Goal: Task Accomplishment & Management: Use online tool/utility

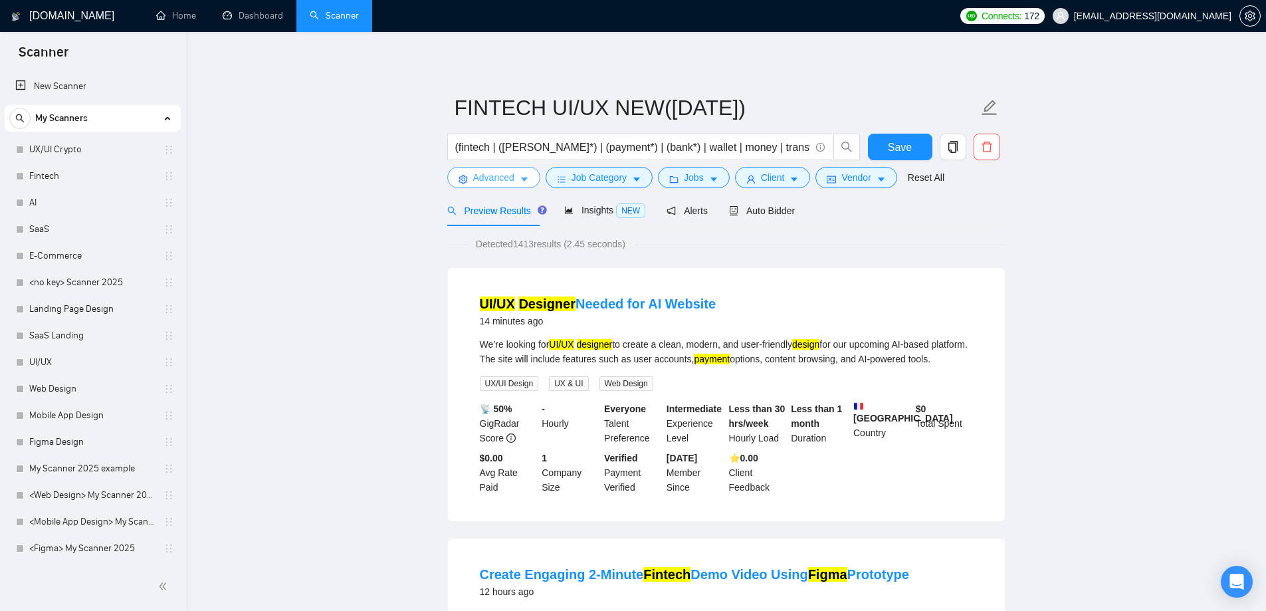
click at [482, 180] on span "Advanced" at bounding box center [493, 177] width 41 height 15
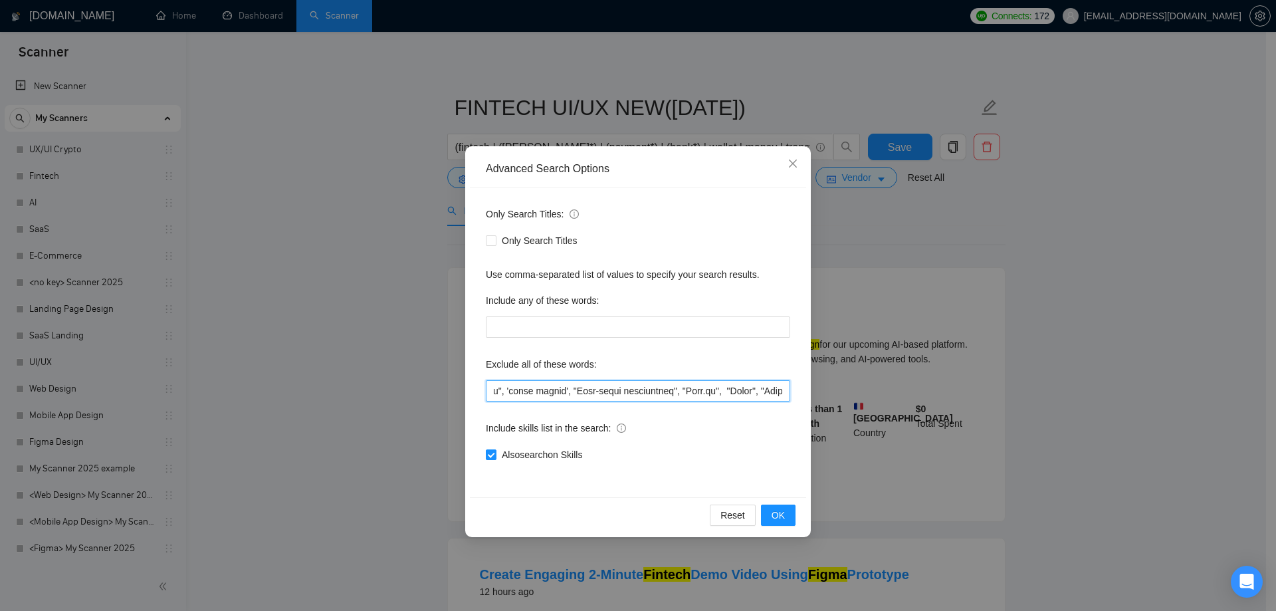
scroll to position [0, 7280]
drag, startPoint x: 632, startPoint y: 401, endPoint x: 803, endPoint y: 397, distance: 170.8
click at [803, 397] on div "Only Search Titles: Only Search Titles Use comma-separated list of values to sp…" at bounding box center [638, 342] width 336 height 310
click at [750, 393] on input "text" at bounding box center [638, 390] width 304 height 21
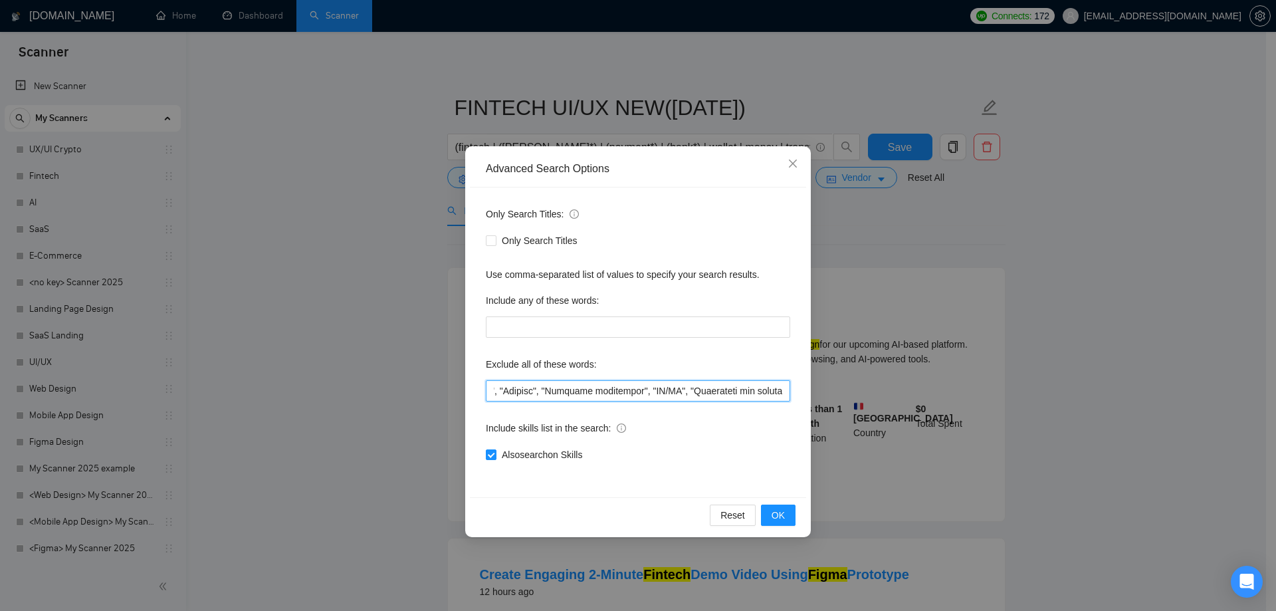
drag, startPoint x: 514, startPoint y: 394, endPoint x: 501, endPoint y: 394, distance: 12.6
click at [501, 394] on input "text" at bounding box center [638, 390] width 304 height 21
click at [530, 387] on input "text" at bounding box center [638, 390] width 304 height 21
drag, startPoint x: 511, startPoint y: 389, endPoint x: 503, endPoint y: 389, distance: 8.0
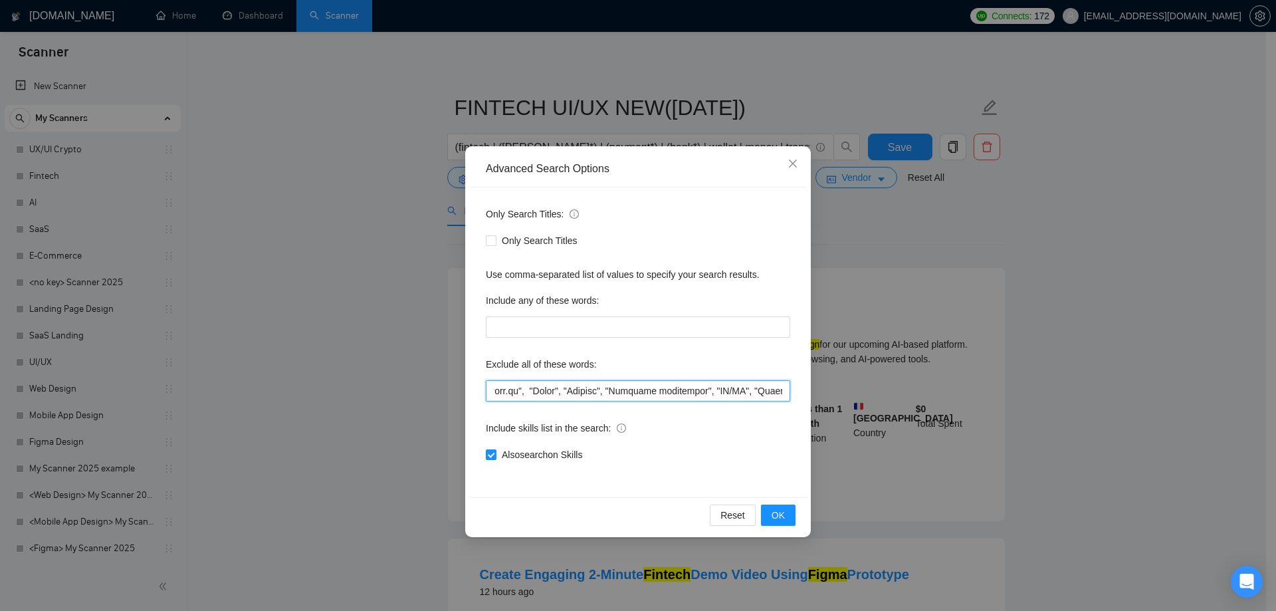
click at [503, 389] on input "text" at bounding box center [638, 390] width 304 height 21
click at [579, 391] on input "text" at bounding box center [638, 390] width 304 height 21
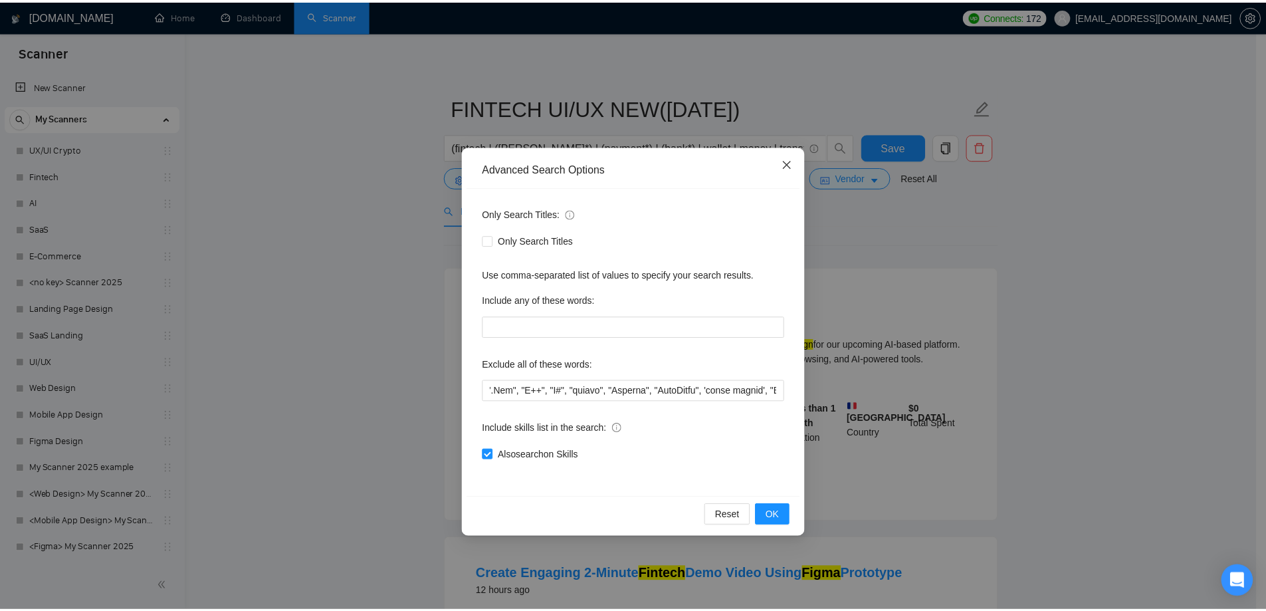
scroll to position [0, 0]
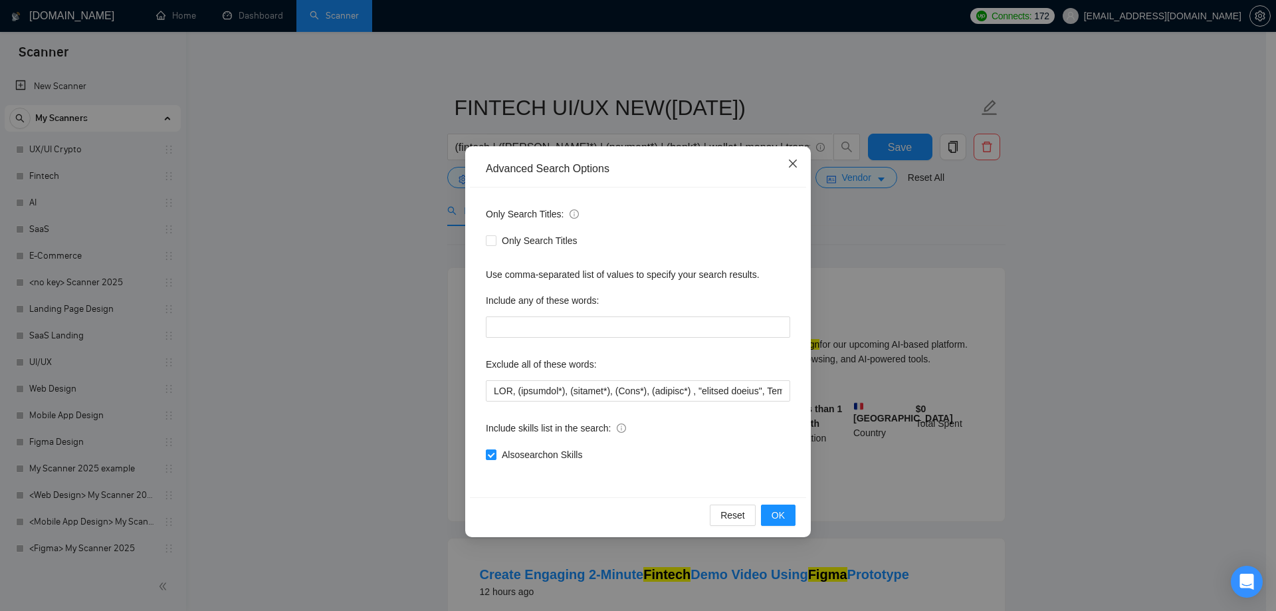
click at [797, 164] on icon "close" at bounding box center [792, 163] width 11 height 11
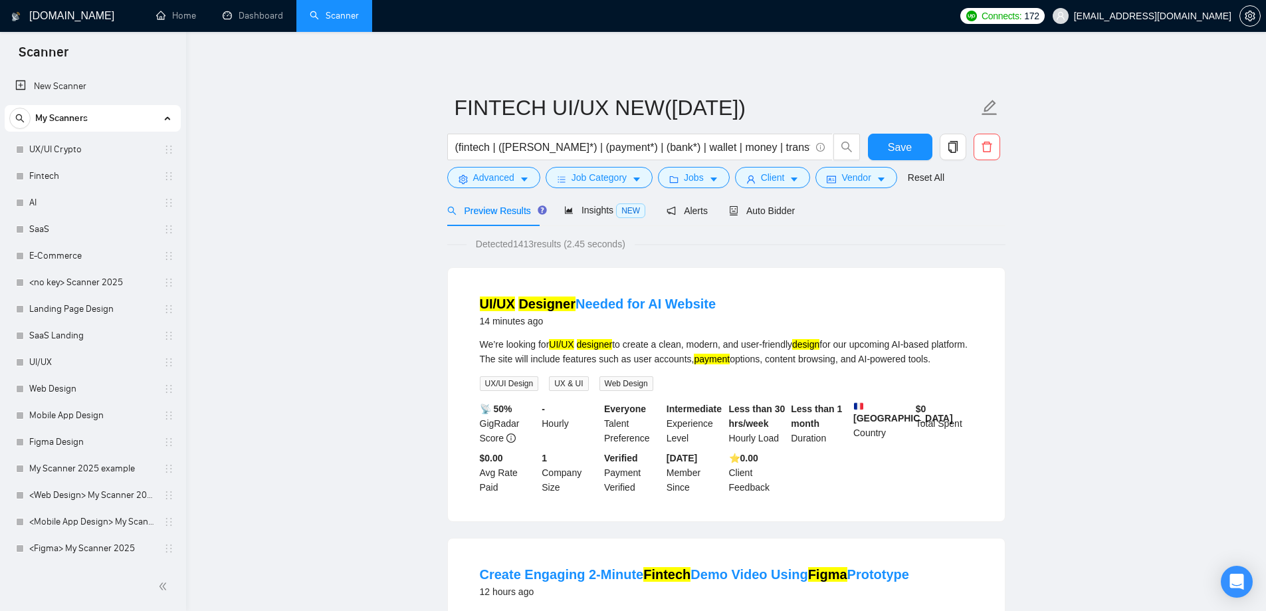
click at [474, 184] on span "Advanced" at bounding box center [493, 177] width 41 height 15
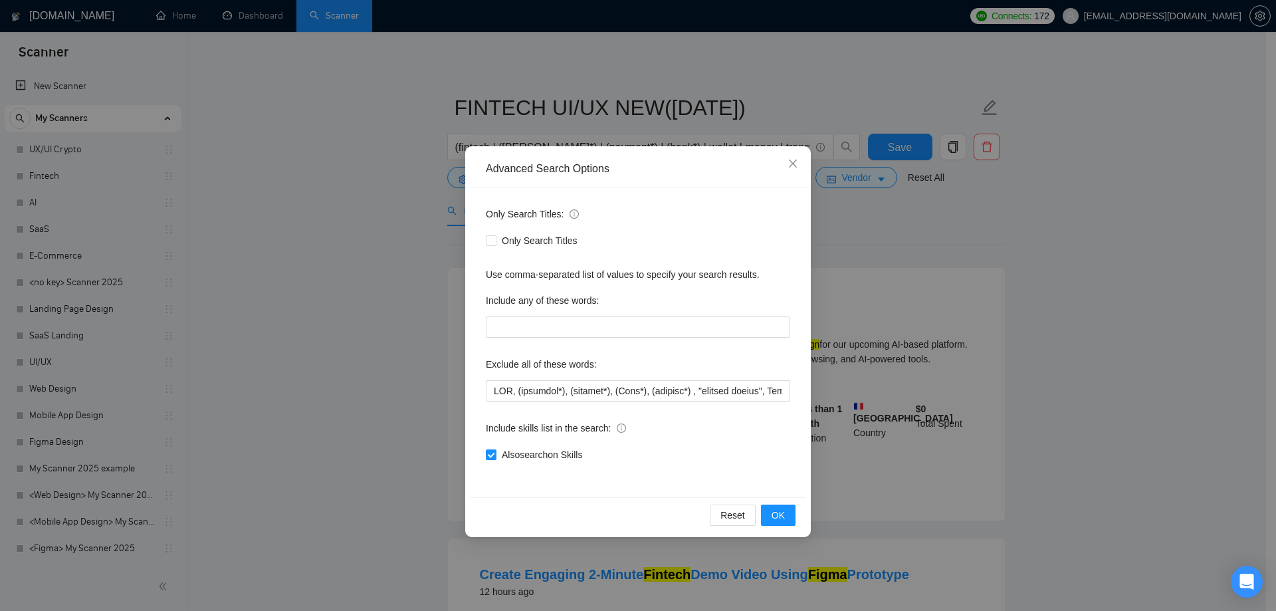
click at [399, 265] on div "Advanced Search Options Only Search Titles: Only Search Titles Use comma-separa…" at bounding box center [638, 305] width 1276 height 611
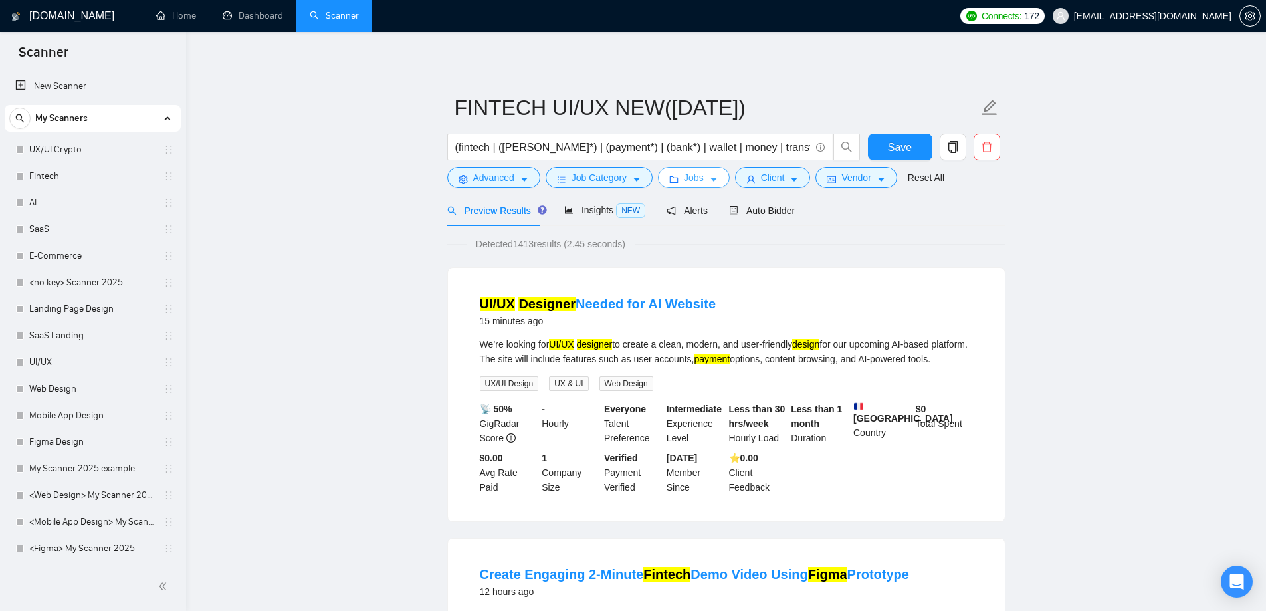
click at [692, 175] on span "Jobs" at bounding box center [694, 177] width 20 height 15
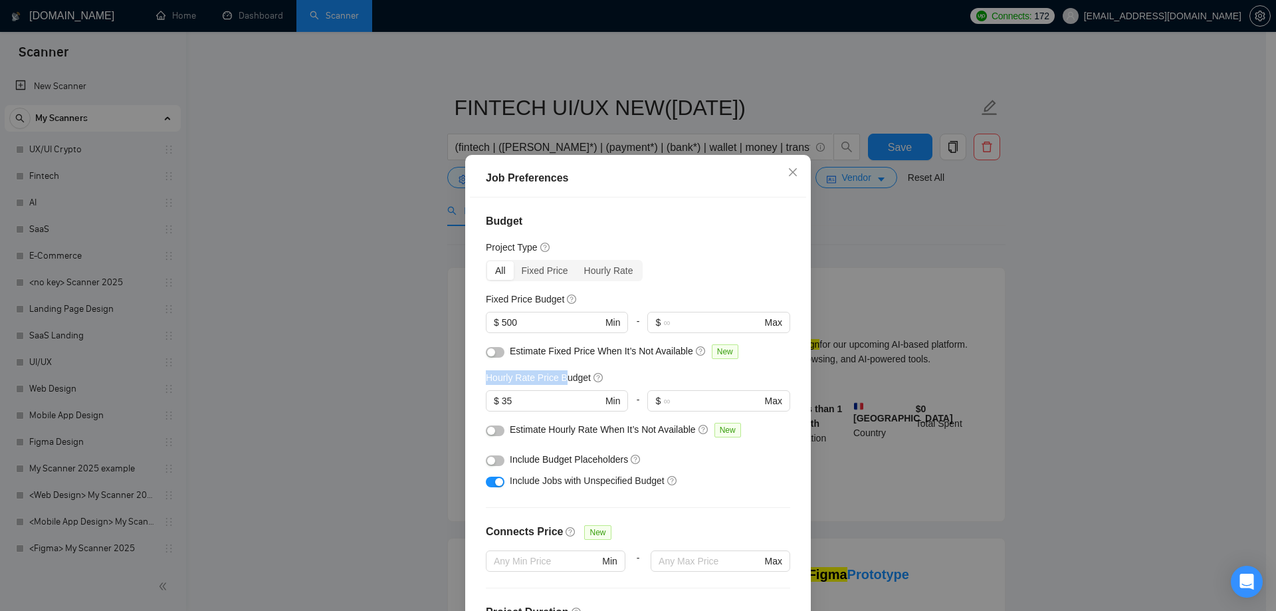
drag, startPoint x: 475, startPoint y: 382, endPoint x: 561, endPoint y: 373, distance: 86.8
click at [561, 373] on div "Budget Project Type All Fixed Price Hourly Rate Fixed Price Budget $ 500 Min - …" at bounding box center [638, 410] width 336 height 427
click at [470, 383] on div "Budget Project Type All Fixed Price Hourly Rate Fixed Price Budget $ 500 Min - …" at bounding box center [638, 410] width 336 height 427
drag, startPoint x: 474, startPoint y: 380, endPoint x: 514, endPoint y: 376, distance: 39.4
click at [520, 376] on div "Budget Project Type All Fixed Price Hourly Rate Fixed Price Budget $ 500 Min - …" at bounding box center [638, 410] width 336 height 427
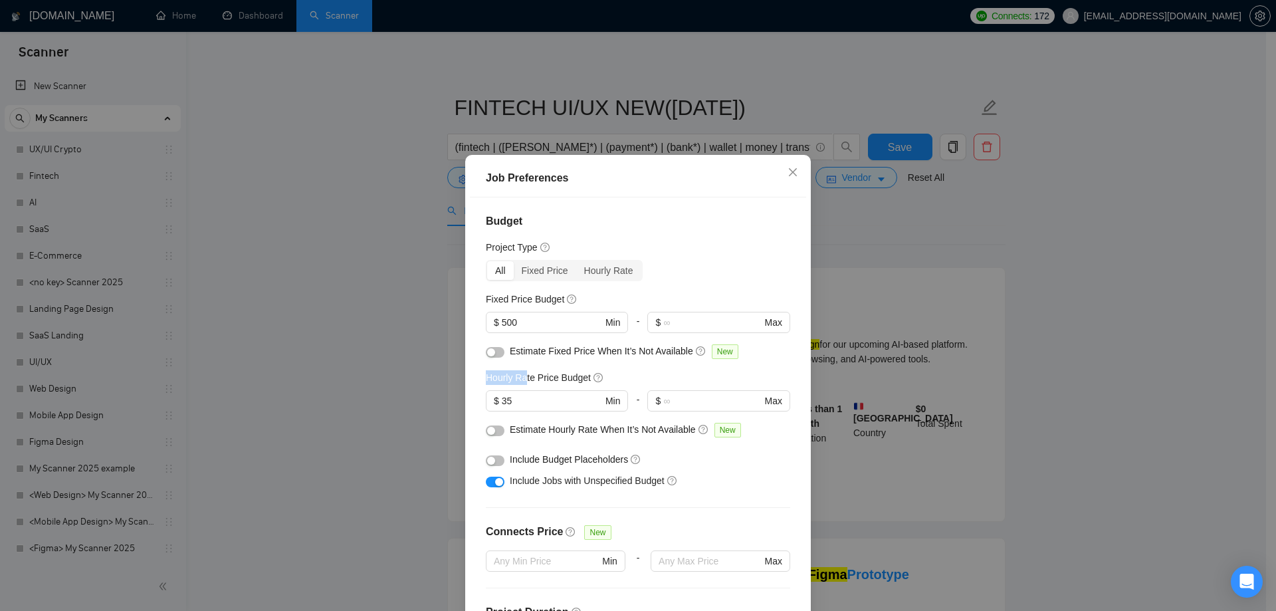
click at [494, 377] on h5 "Hourly Rate Price Budget" at bounding box center [538, 377] width 105 height 15
drag, startPoint x: 481, startPoint y: 379, endPoint x: 569, endPoint y: 380, distance: 88.4
click at [570, 380] on h5 "Hourly Rate Price Budget" at bounding box center [538, 377] width 105 height 15
click at [472, 374] on div "Budget Project Type All Fixed Price Hourly Rate Fixed Price Budget $ 500 Min - …" at bounding box center [638, 410] width 336 height 427
click at [433, 330] on div "Job Preferences Budget Project Type All Fixed Price Hourly Rate Fixed Price Bud…" at bounding box center [638, 305] width 1276 height 611
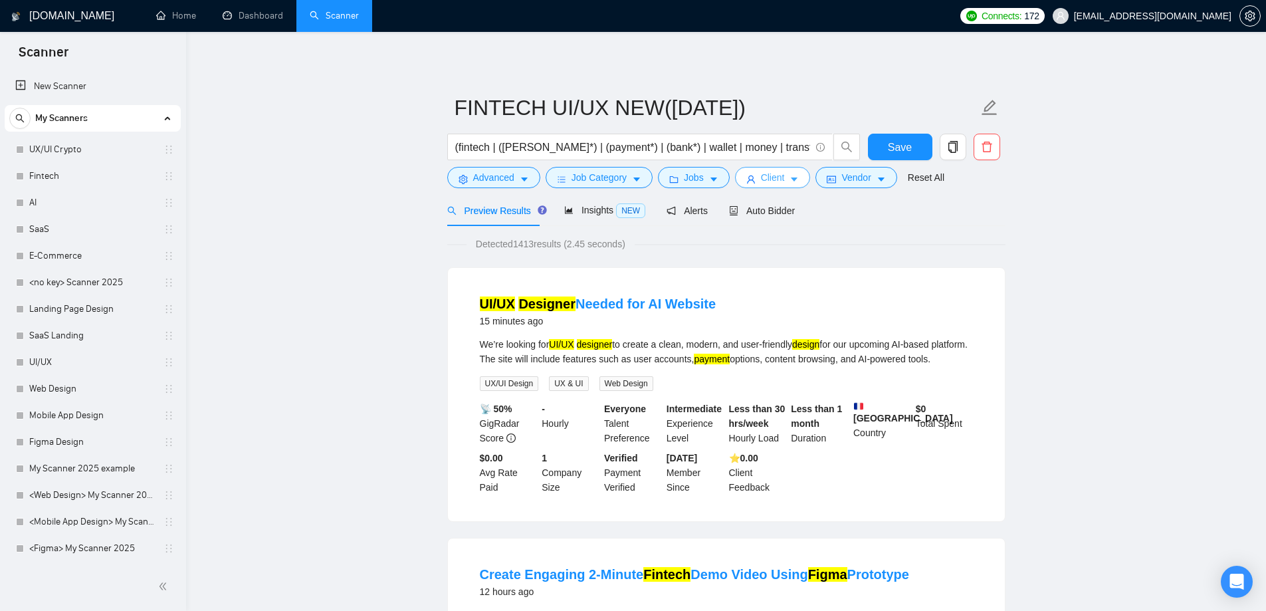
click at [764, 173] on span "Client" at bounding box center [773, 177] width 24 height 15
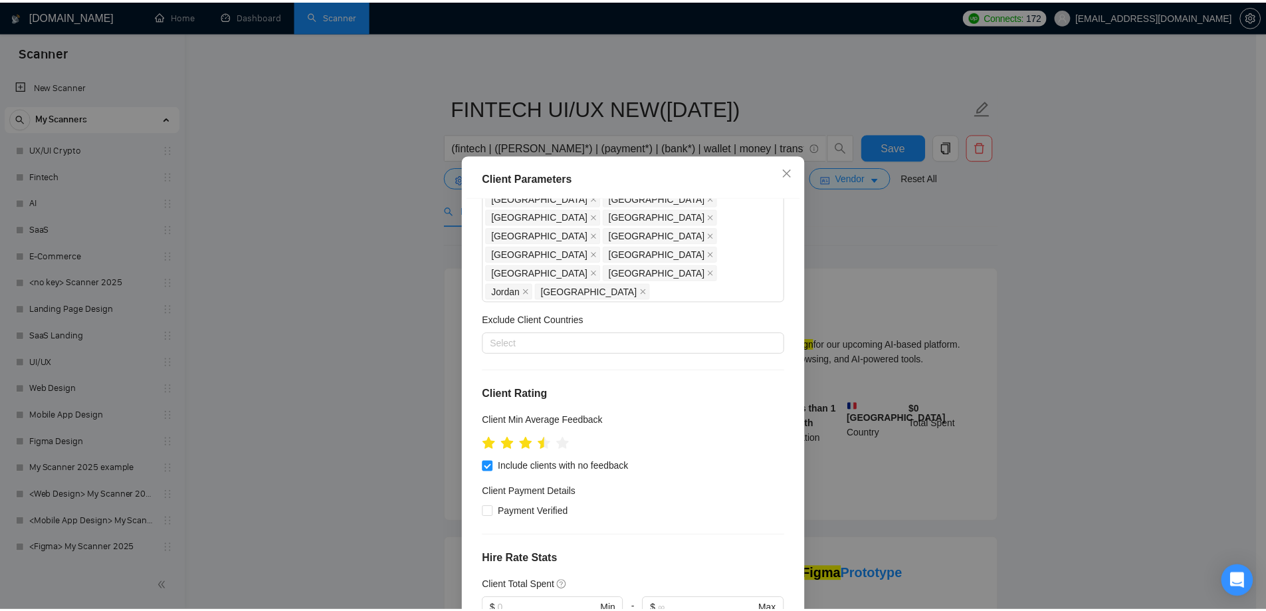
scroll to position [564, 0]
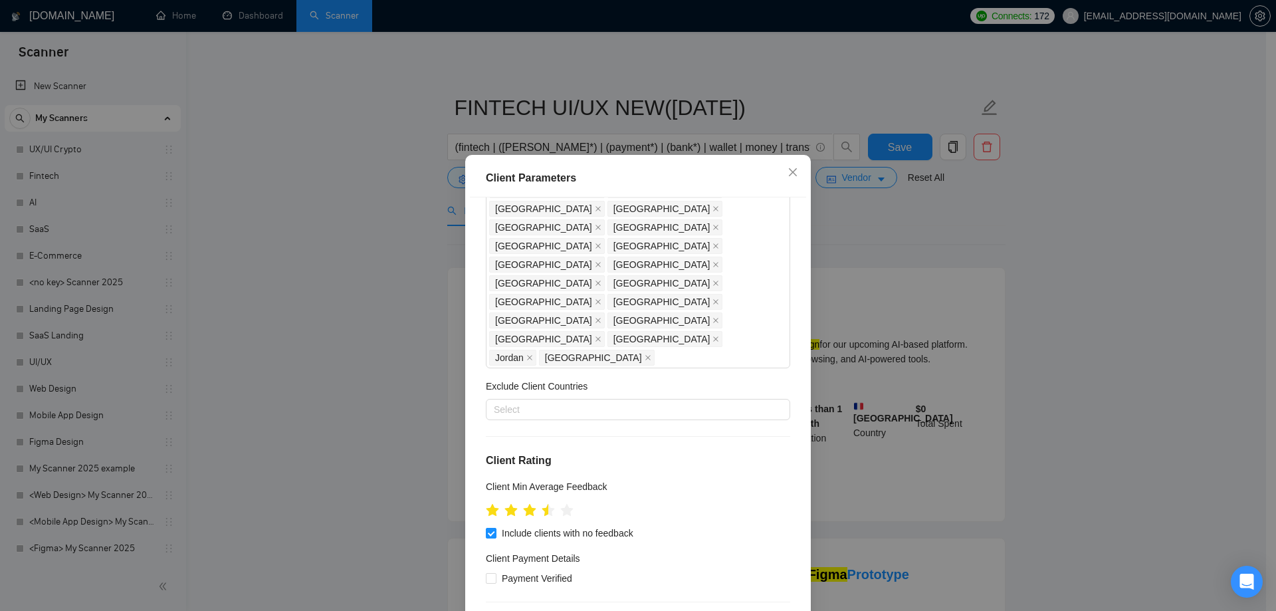
click at [385, 395] on div "Client Parameters Client Location Include Client Countries [GEOGRAPHIC_DATA] [G…" at bounding box center [638, 305] width 1276 height 611
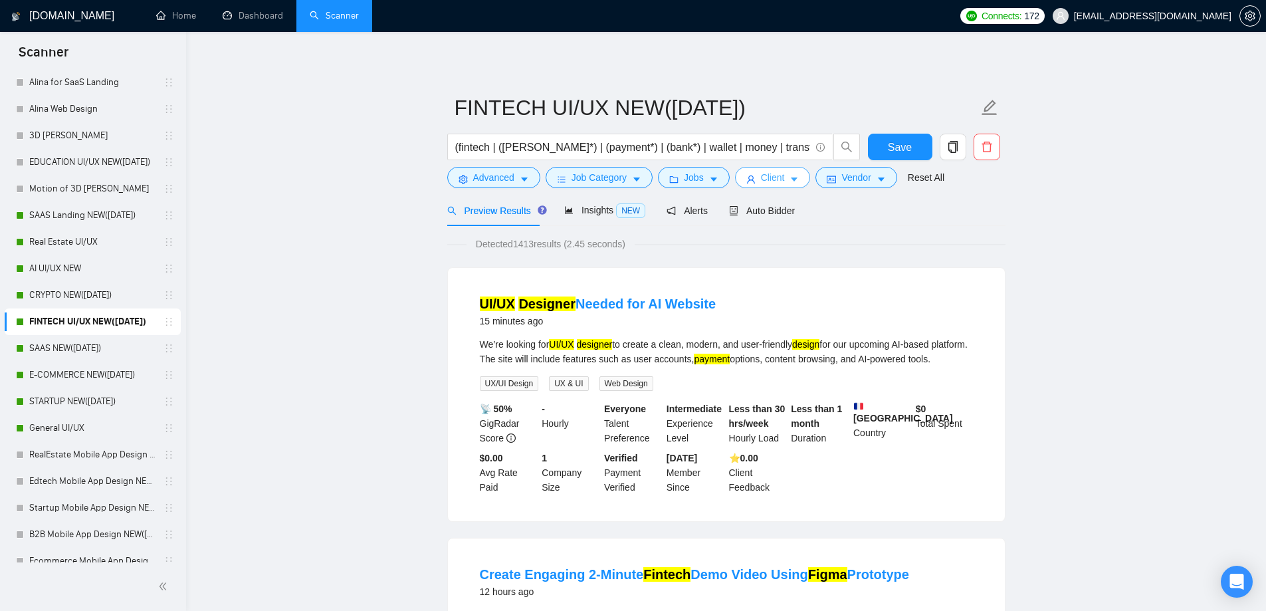
scroll to position [531, 0]
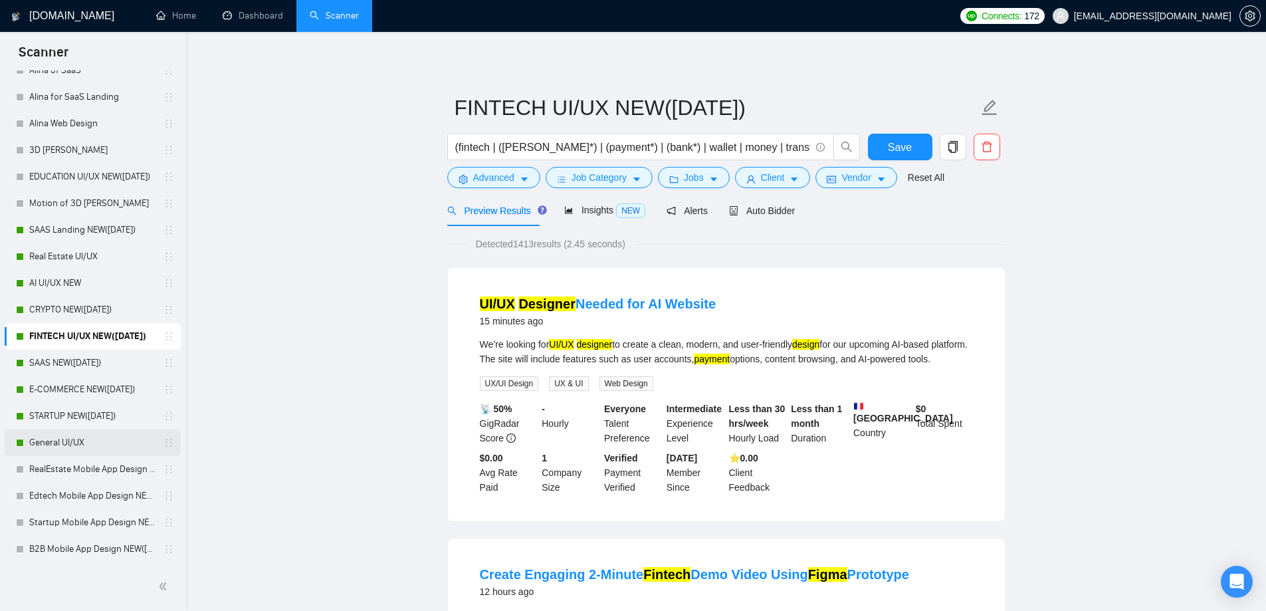
click at [81, 435] on link "General UI/UX" at bounding box center [92, 442] width 126 height 27
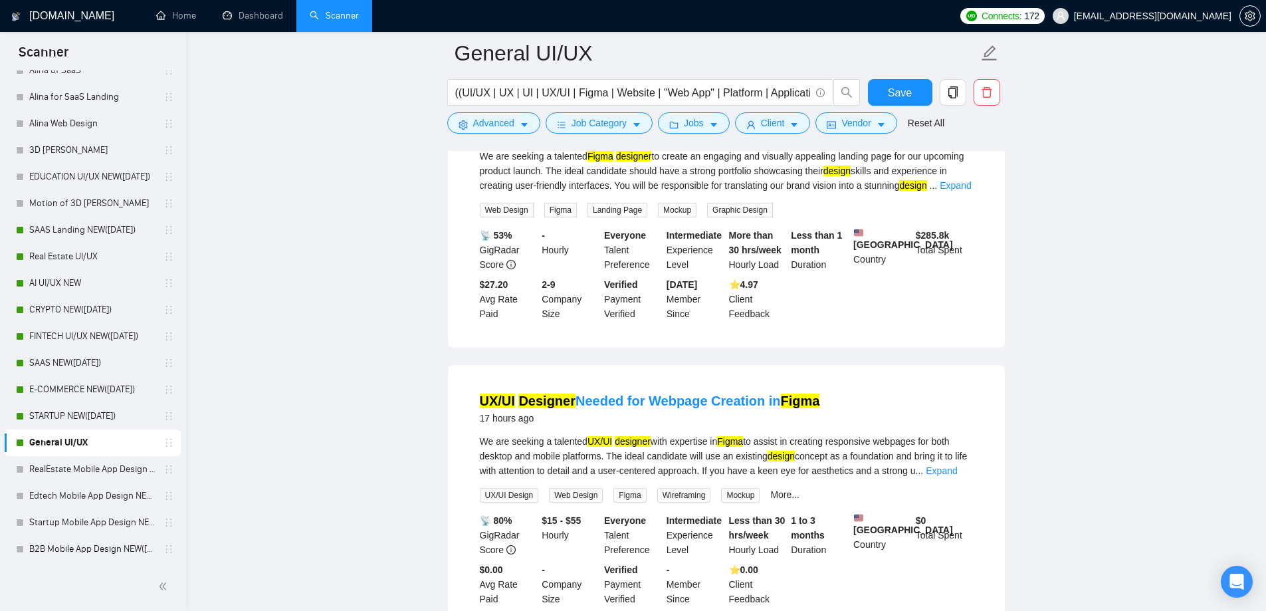
scroll to position [1661, 0]
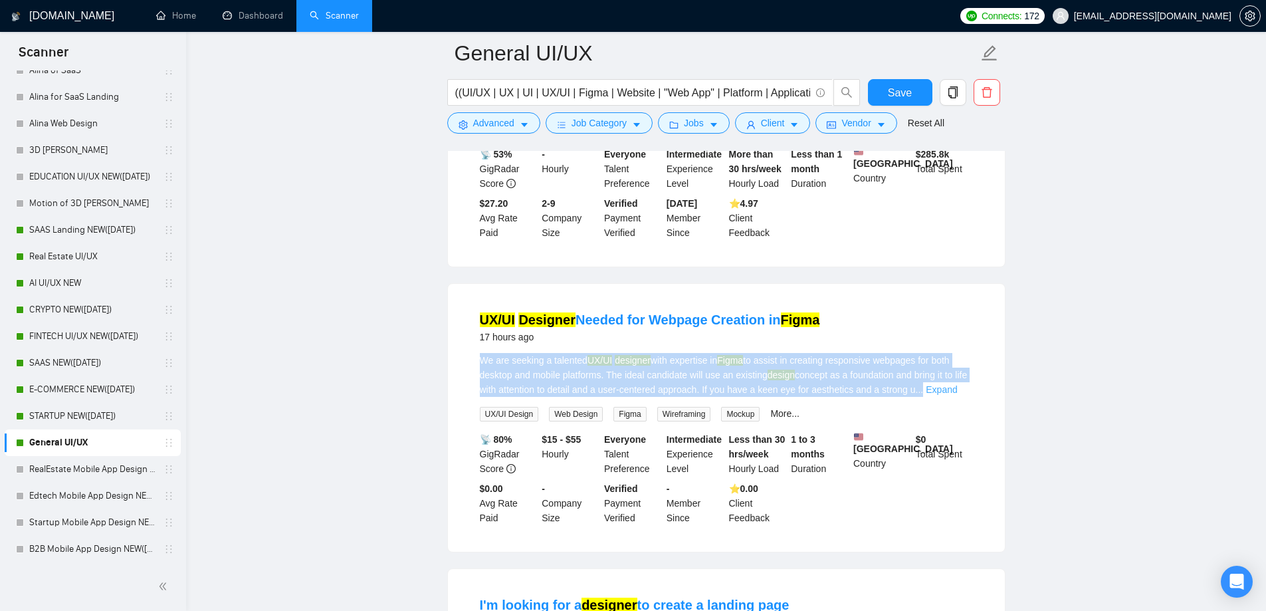
drag, startPoint x: 478, startPoint y: 400, endPoint x: 961, endPoint y: 429, distance: 483.8
click at [941, 426] on li "UX/UI Designer Needed for Webpage Creation in [GEOGRAPHIC_DATA] 17 hours ago We…" at bounding box center [726, 418] width 525 height 236
click at [870, 397] on div "We are seeking a talented UX/UI designer with expertise in Figma to assist in c…" at bounding box center [726, 375] width 493 height 44
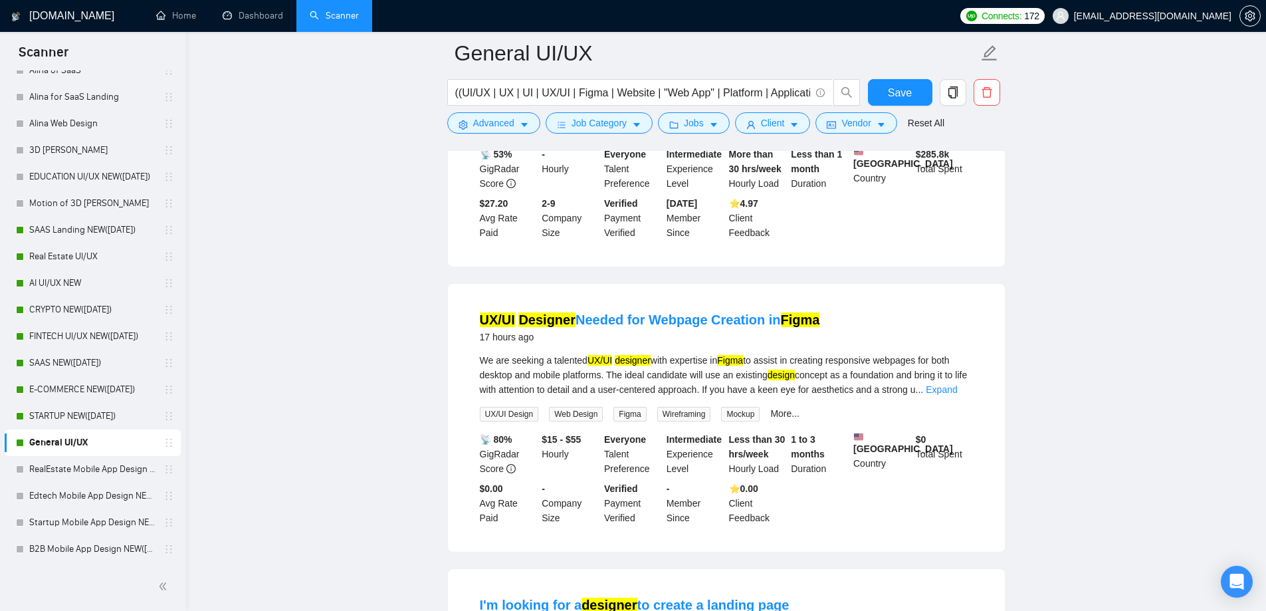
click at [736, 365] on mark "Figma" at bounding box center [730, 360] width 26 height 11
click at [670, 397] on div "We are seeking a talented UX/UI designer with expertise in Figma to assist in c…" at bounding box center [726, 375] width 493 height 44
click at [640, 397] on div "We are seeking a talented UX/UI designer with expertise in Figma to assist in c…" at bounding box center [726, 375] width 493 height 44
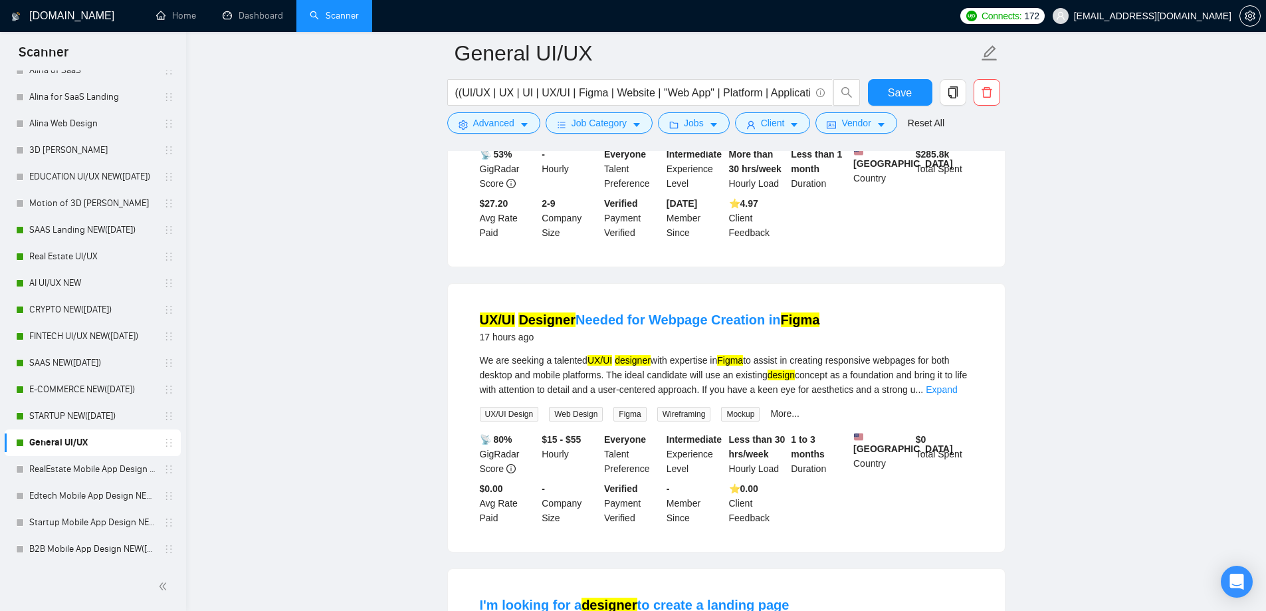
click at [587, 397] on div "We are seeking a talented UX/UI designer with expertise in Figma to assist in c…" at bounding box center [726, 375] width 493 height 44
click at [538, 397] on div "We are seeking a talented UX/UI designer with expertise in Figma to assist in c…" at bounding box center [726, 375] width 493 height 44
click at [500, 397] on div "We are seeking a talented UX/UI designer with expertise in Figma to assist in c…" at bounding box center [726, 375] width 493 height 44
drag, startPoint x: 466, startPoint y: 357, endPoint x: 865, endPoint y: 363, distance: 399.3
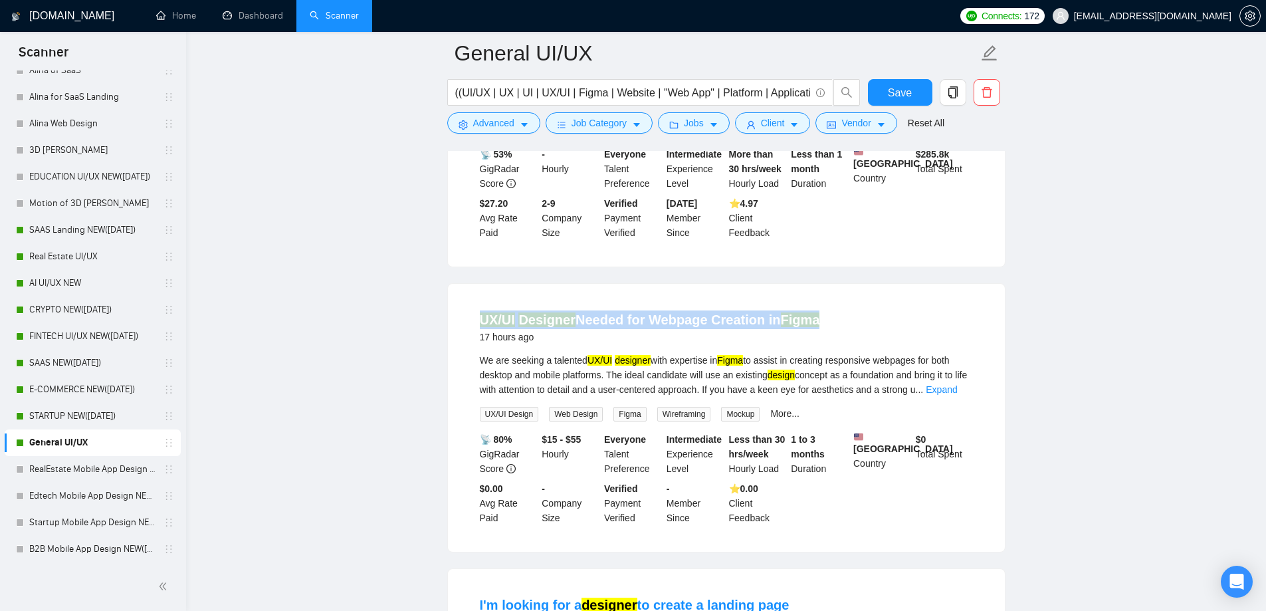
click at [864, 363] on li "UX/UI Designer Needed for Webpage Creation in [GEOGRAPHIC_DATA] 17 hours ago We…" at bounding box center [726, 418] width 525 height 236
click at [865, 345] on div "UX/UI Designer Needed for Webpage Creation in [GEOGRAPHIC_DATA] 17 hours ago" at bounding box center [726, 327] width 493 height 35
click at [474, 347] on li "UX/UI Designer Needed for Webpage Creation in [GEOGRAPHIC_DATA] 17 hours ago We…" at bounding box center [726, 418] width 525 height 236
drag, startPoint x: 471, startPoint y: 361, endPoint x: 882, endPoint y: 356, distance: 411.3
click at [826, 359] on li "UX/UI Designer Needed for Webpage Creation in [GEOGRAPHIC_DATA] 17 hours ago We…" at bounding box center [726, 418] width 525 height 236
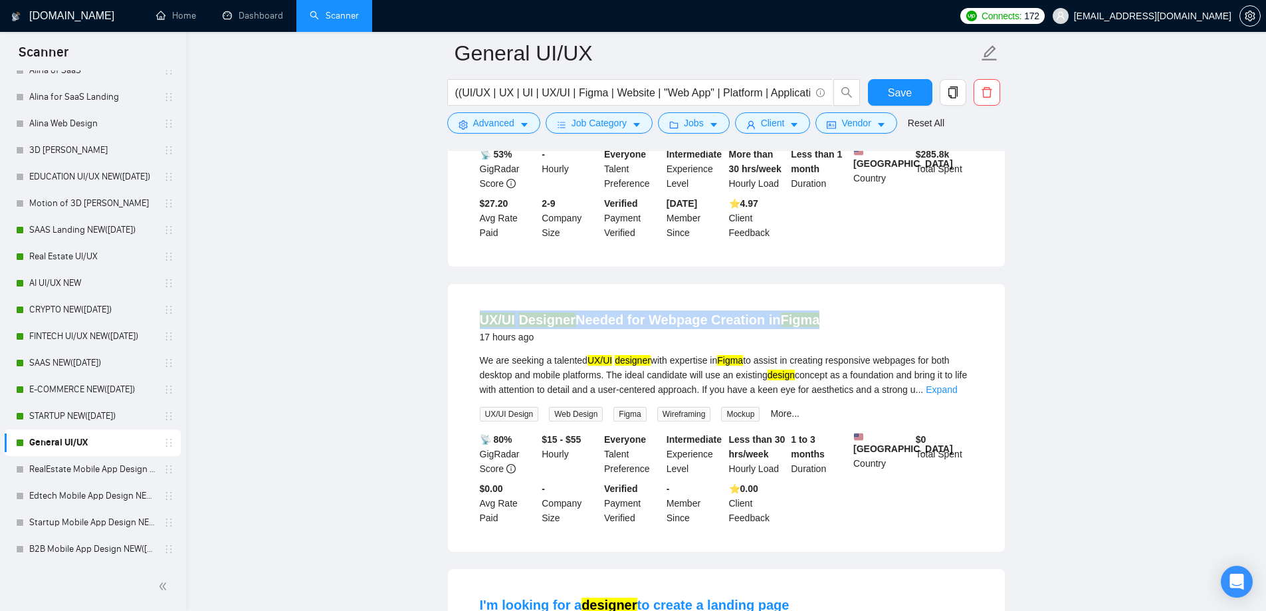
click at [882, 345] on div "UX/UI Designer Needed for Webpage Creation in [GEOGRAPHIC_DATA] 17 hours ago" at bounding box center [726, 327] width 493 height 35
drag, startPoint x: 460, startPoint y: 353, endPoint x: 842, endPoint y: 356, distance: 382.7
click at [842, 356] on div "UX/UI Designer Needed for Webpage Creation in [GEOGRAPHIC_DATA] 17 hours ago We…" at bounding box center [726, 418] width 557 height 268
click at [842, 345] on div "UX/UI Designer Needed for Webpage Creation in [GEOGRAPHIC_DATA] 17 hours ago" at bounding box center [726, 327] width 493 height 35
drag, startPoint x: 469, startPoint y: 363, endPoint x: 877, endPoint y: 367, distance: 407.9
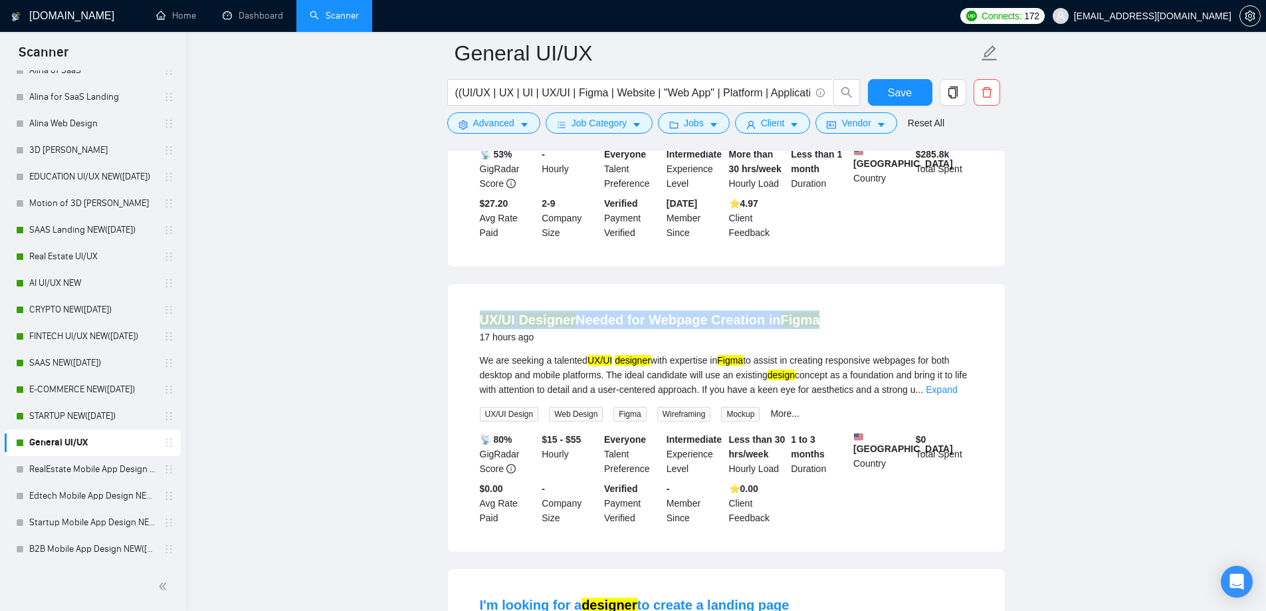
click at [866, 367] on li "UX/UI Designer Needed for Webpage Creation in [GEOGRAPHIC_DATA] 17 hours ago We…" at bounding box center [726, 418] width 525 height 236
click at [884, 345] on div "UX/UI Designer Needed for Webpage Creation in [GEOGRAPHIC_DATA] 17 hours ago" at bounding box center [726, 327] width 493 height 35
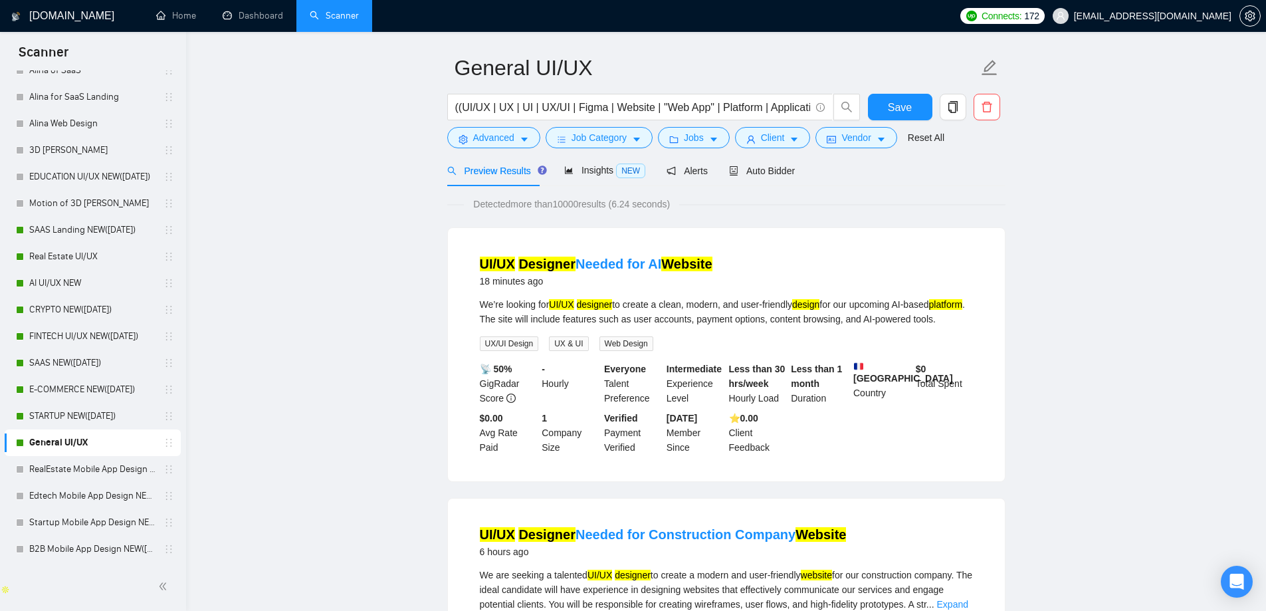
scroll to position [0, 0]
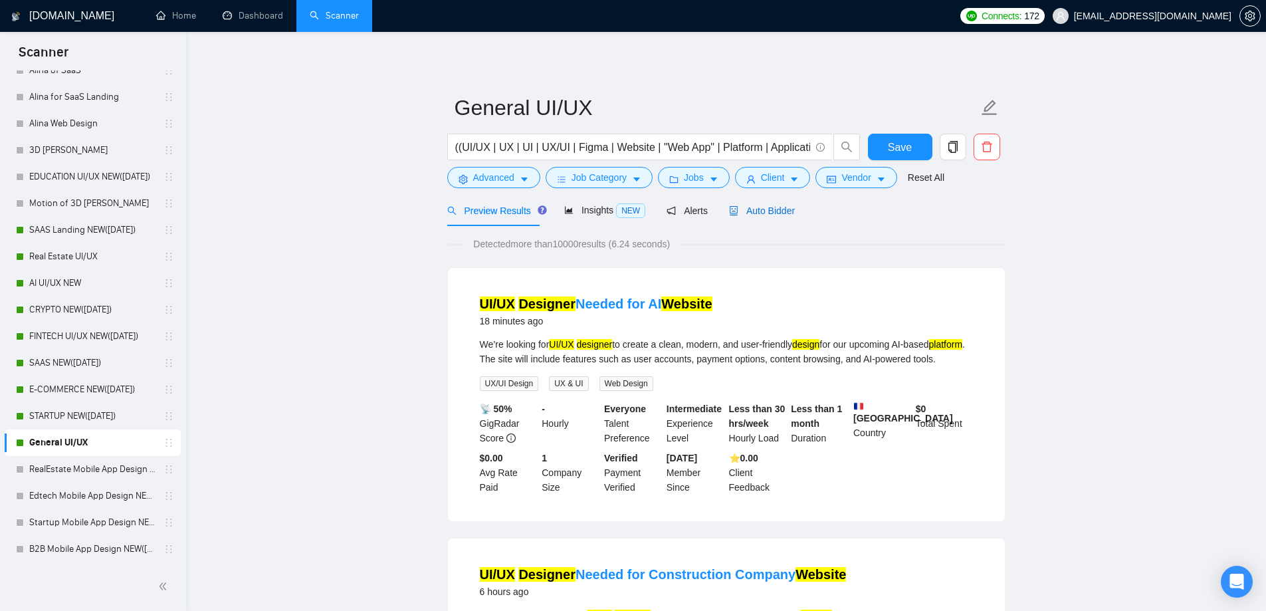
click at [766, 207] on span "Auto Bidder" at bounding box center [762, 210] width 66 height 11
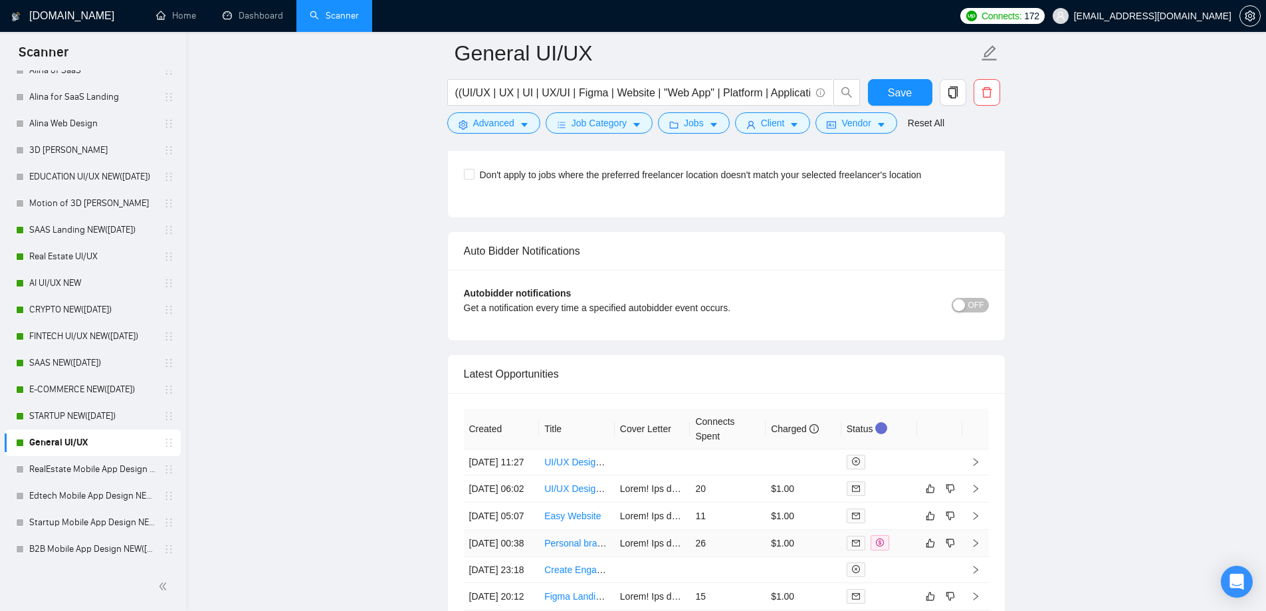
scroll to position [3511, 0]
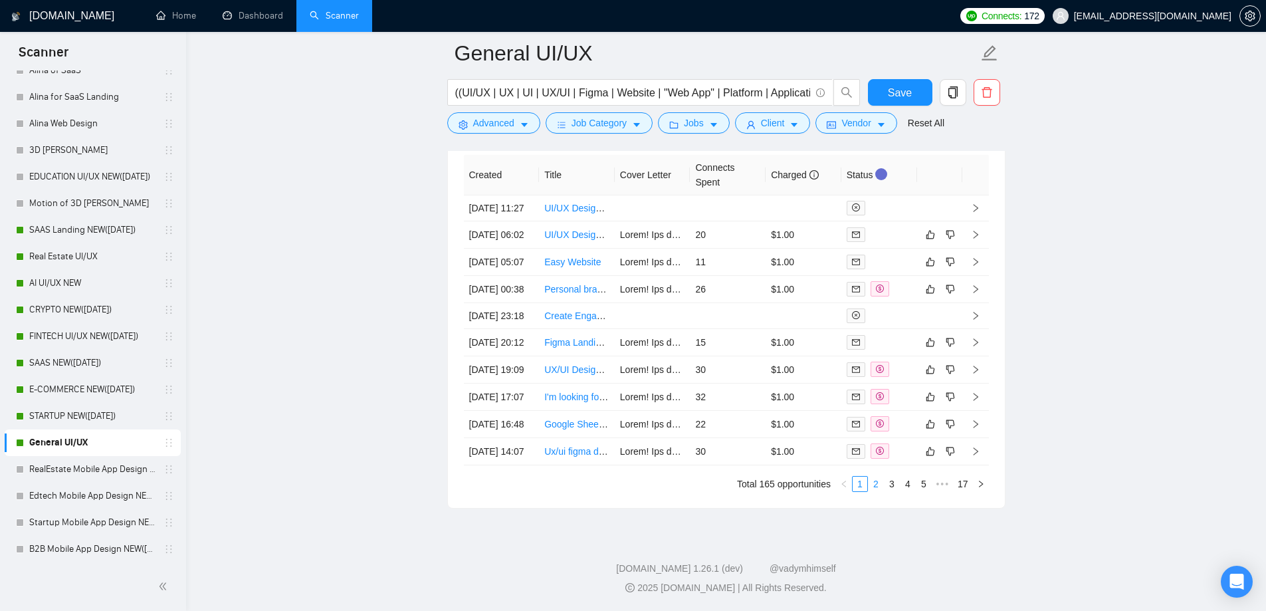
click at [873, 486] on link "2" at bounding box center [875, 483] width 15 height 15
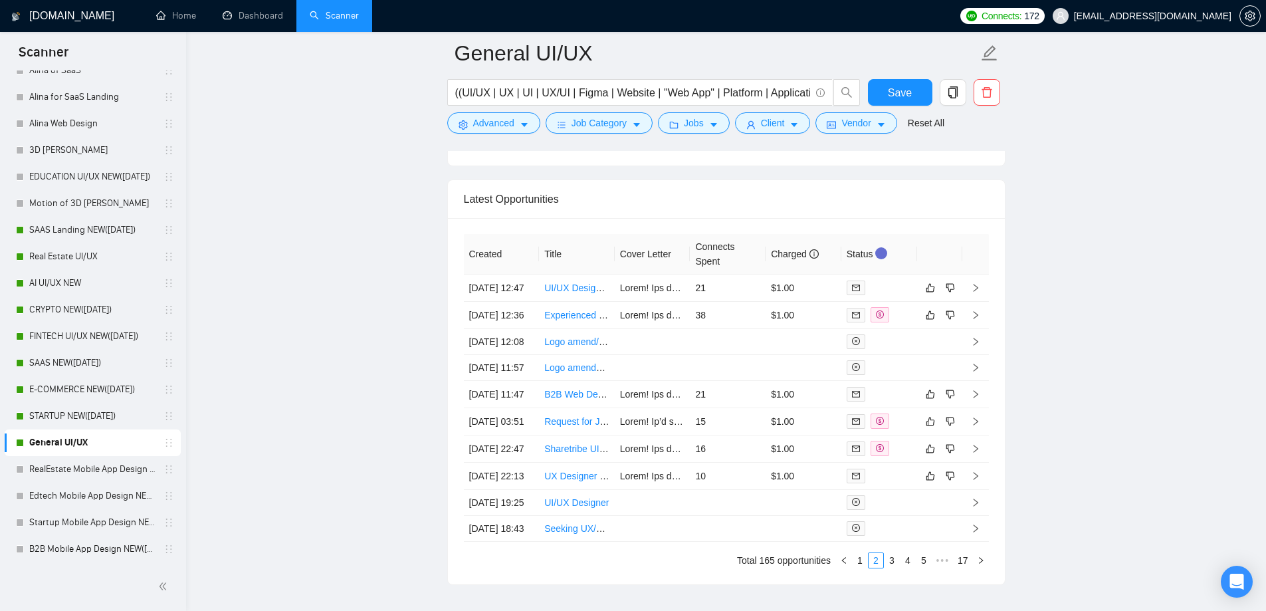
scroll to position [3378, 0]
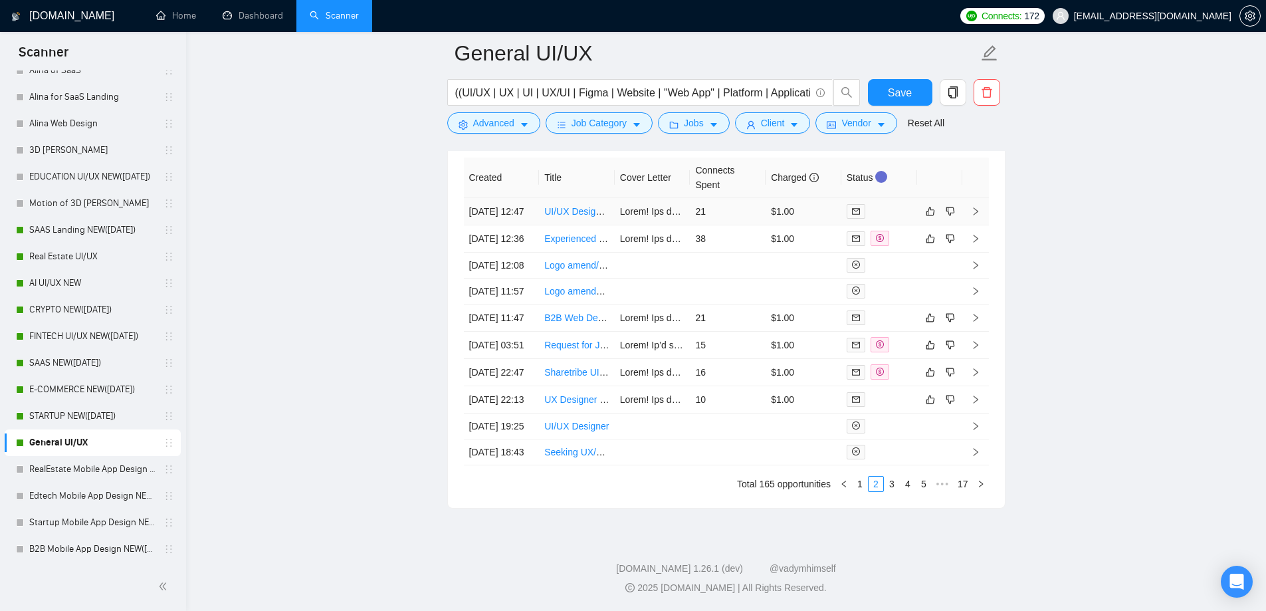
drag, startPoint x: 468, startPoint y: 208, endPoint x: 441, endPoint y: 275, distance: 72.2
click at [465, 205] on td "[DATE] 12:47" at bounding box center [502, 211] width 76 height 27
click at [461, 204] on div "Created Title Cover Letter Connects Spent Charged Status [DATE] 12:47 UI/UX Des…" at bounding box center [726, 325] width 557 height 366
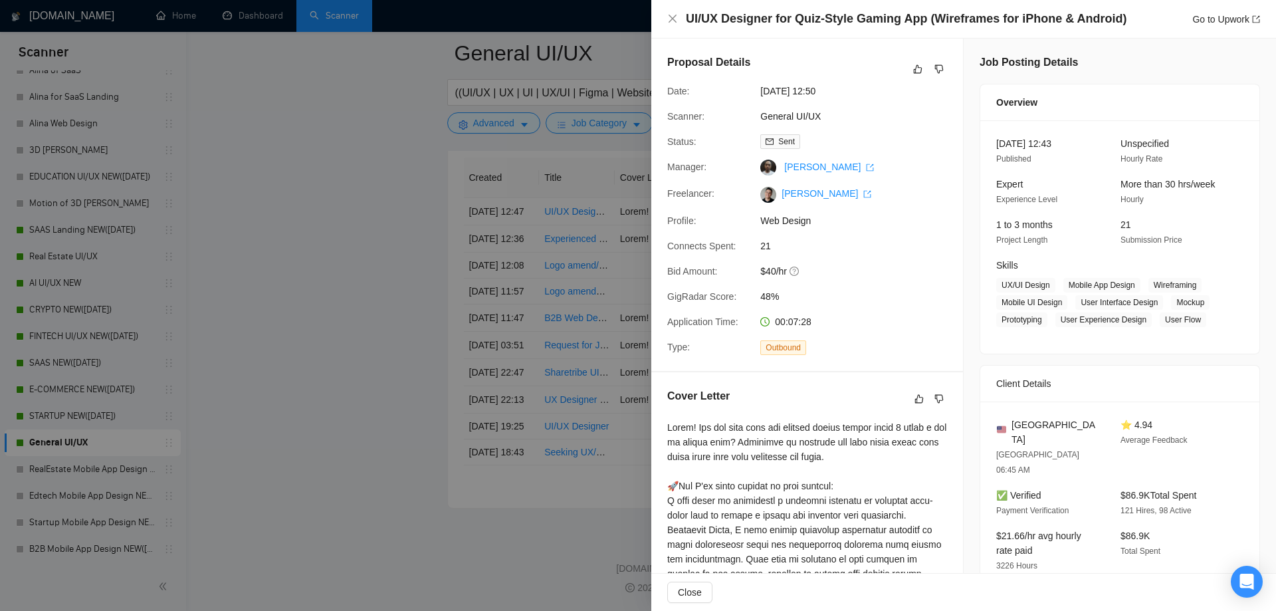
drag, startPoint x: 415, startPoint y: 260, endPoint x: 567, endPoint y: 349, distance: 176.6
click at [414, 260] on div at bounding box center [638, 305] width 1276 height 611
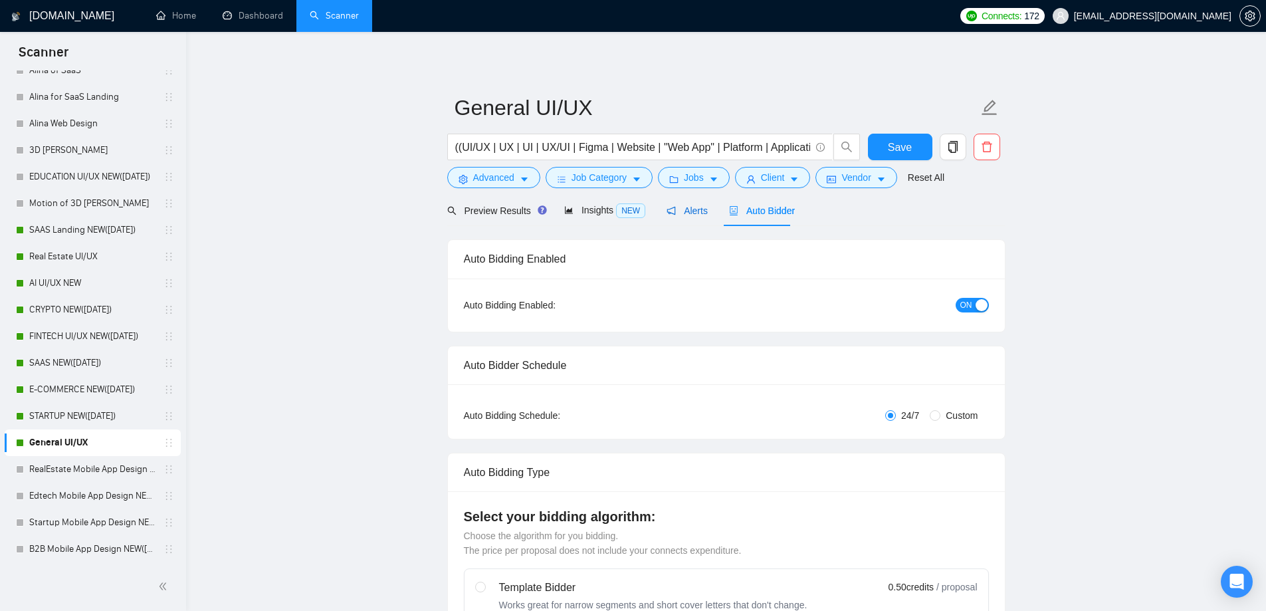
click at [688, 211] on span "Alerts" at bounding box center [686, 210] width 41 height 11
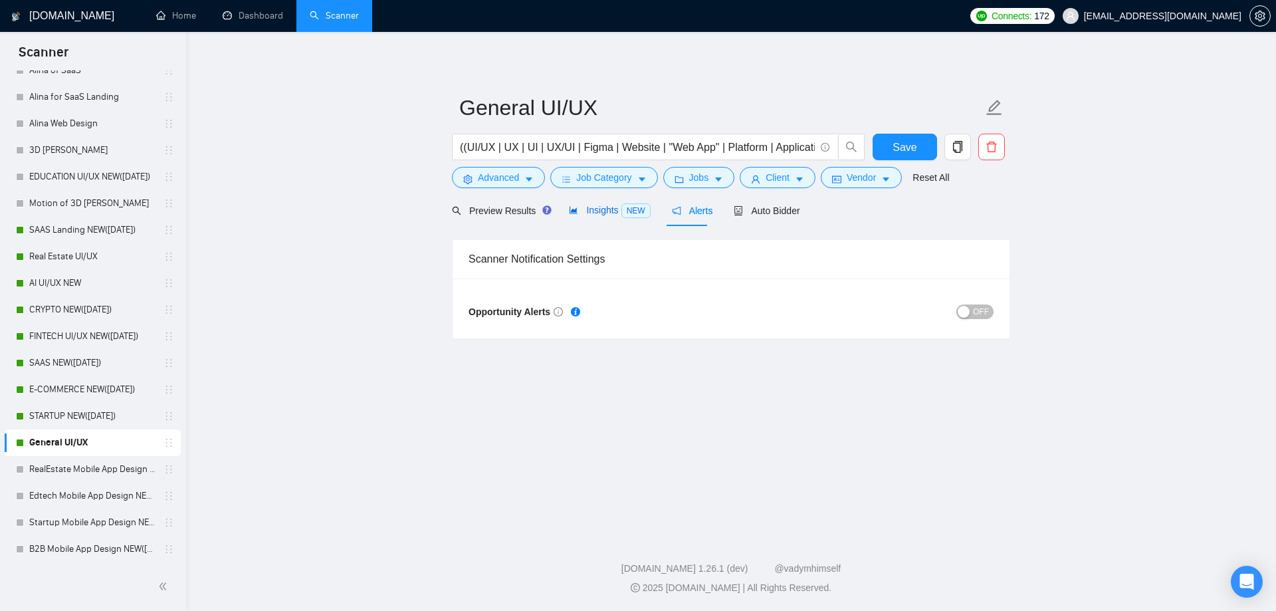
click at [581, 213] on span "Insights NEW" at bounding box center [609, 210] width 81 height 11
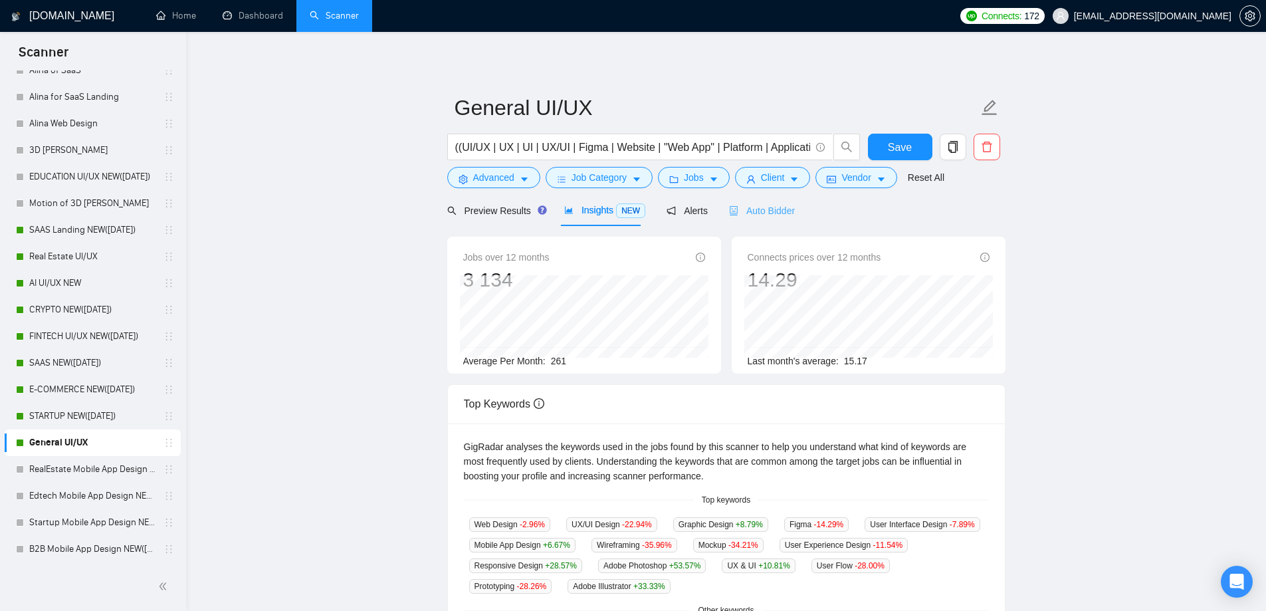
click at [740, 219] on div "Auto Bidder" at bounding box center [762, 210] width 66 height 31
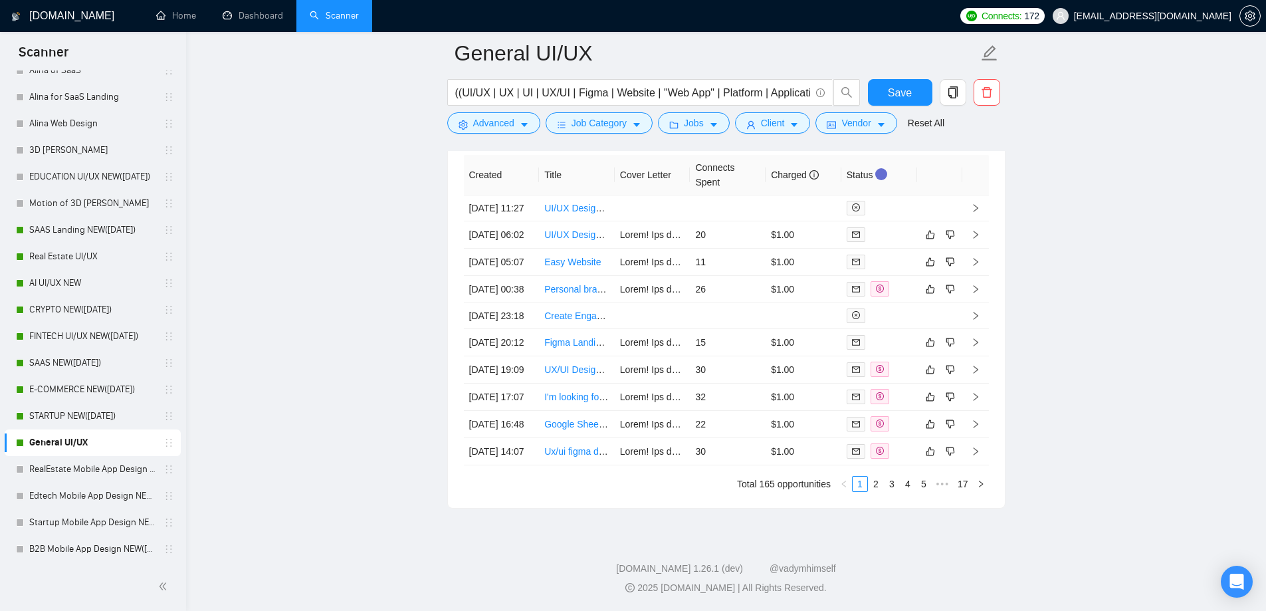
scroll to position [3312, 0]
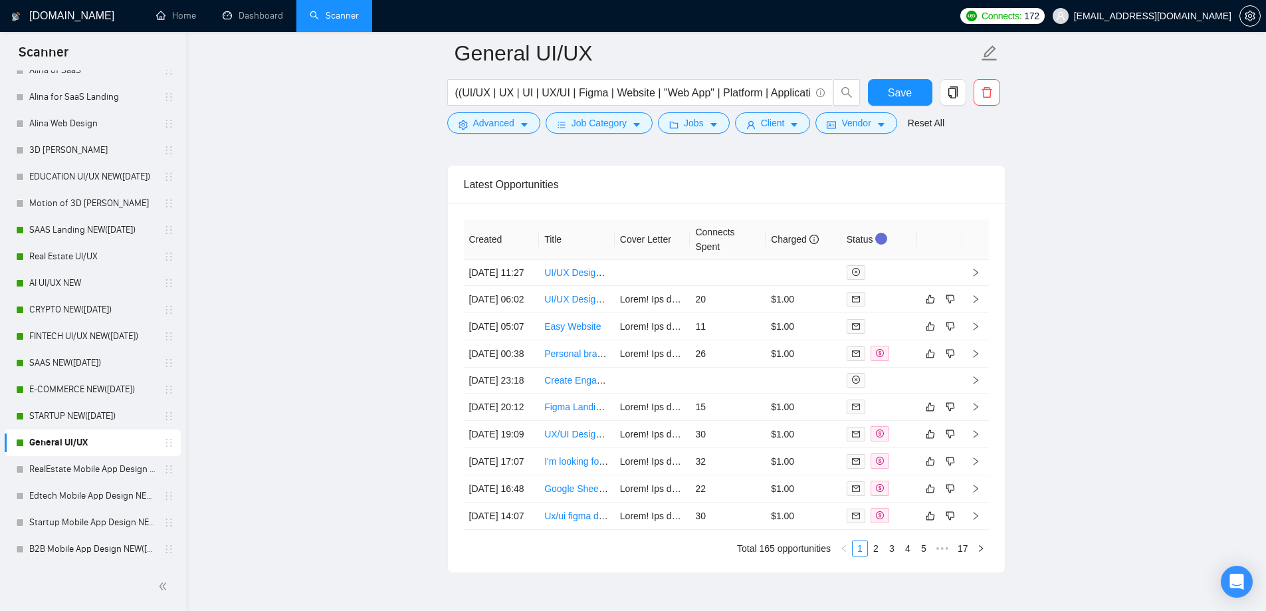
drag, startPoint x: 456, startPoint y: 318, endPoint x: 418, endPoint y: 266, distance: 65.1
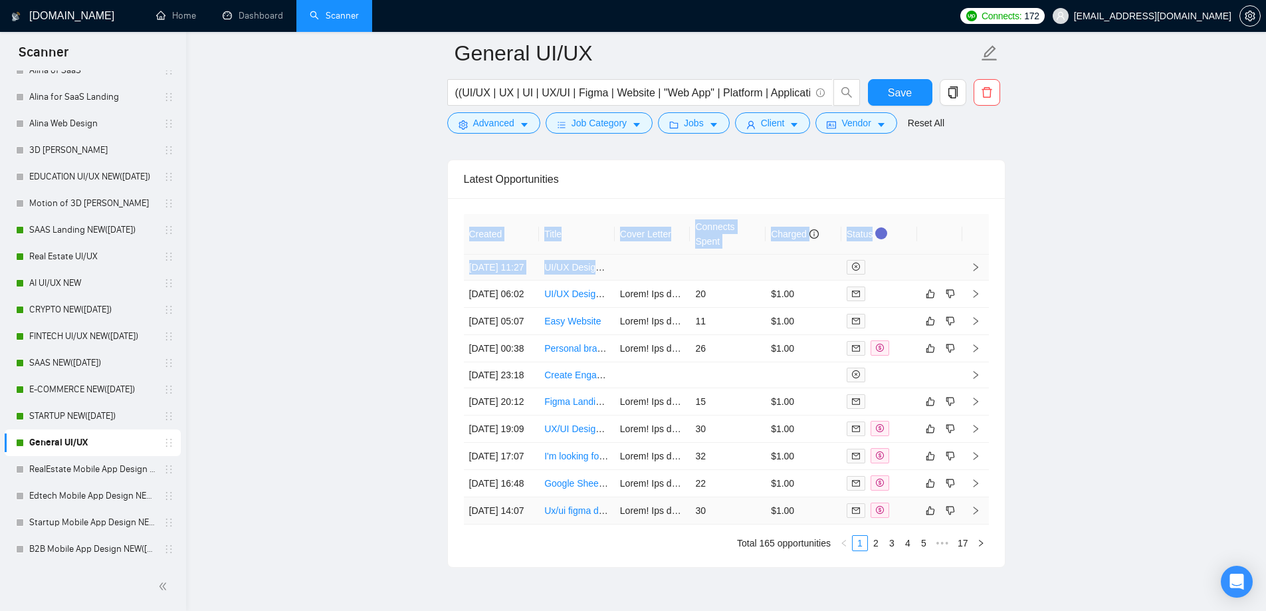
scroll to position [3179, 0]
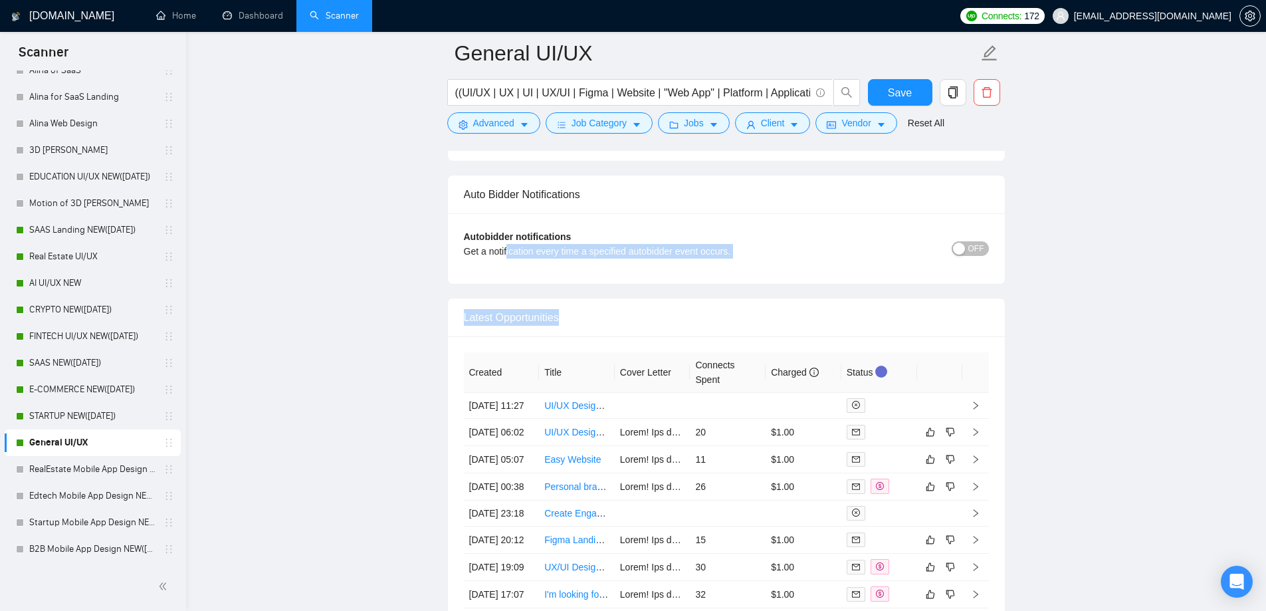
drag, startPoint x: 464, startPoint y: 246, endPoint x: 454, endPoint y: 280, distance: 35.5
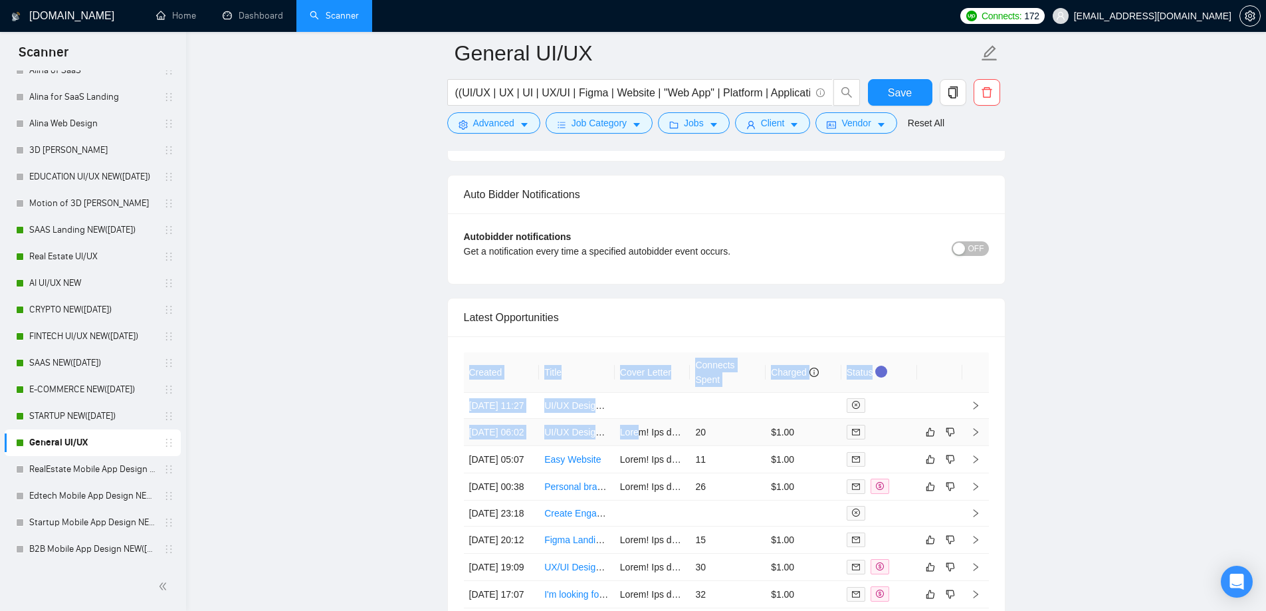
drag, startPoint x: 457, startPoint y: 360, endPoint x: 635, endPoint y: 442, distance: 196.2
click at [635, 442] on div "Created Title Cover Letter Connects Spent Charged Status [DATE] 11:27 UI/UX Des…" at bounding box center [726, 520] width 557 height 369
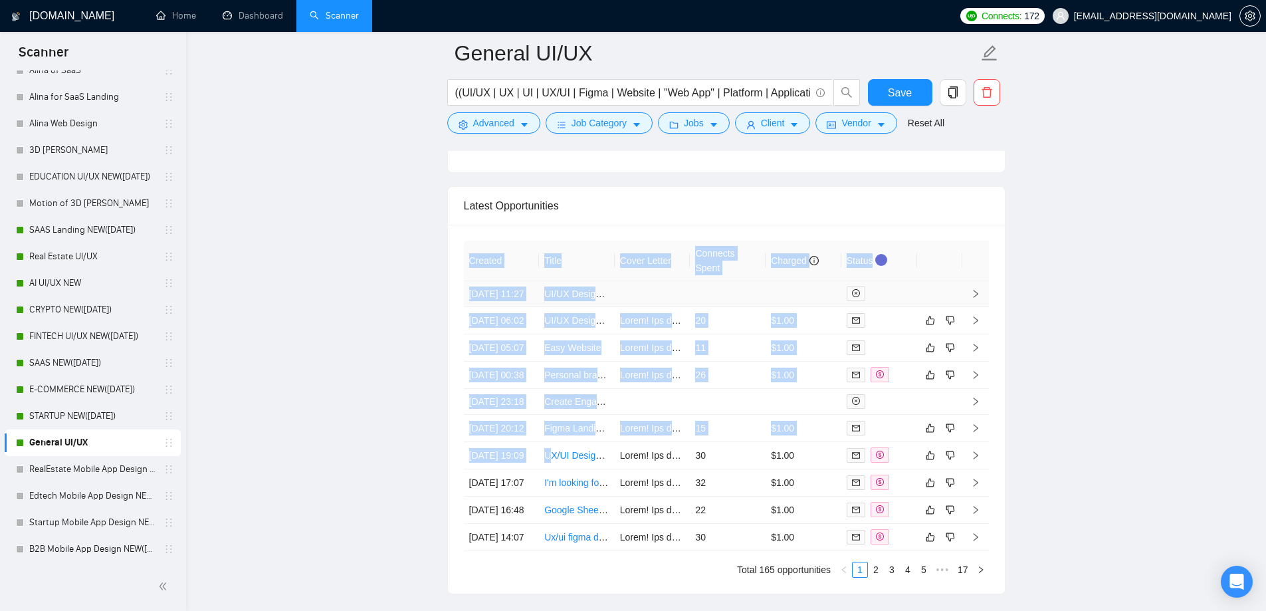
scroll to position [3445, 0]
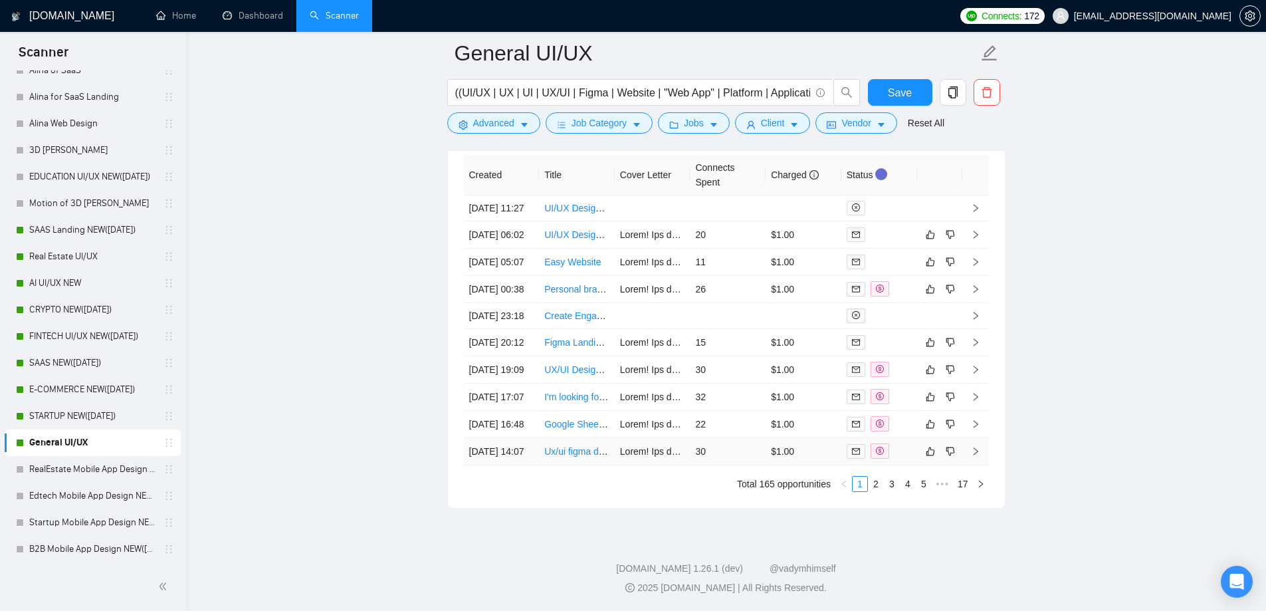
drag, startPoint x: 456, startPoint y: 366, endPoint x: 894, endPoint y: 513, distance: 461.2
click at [894, 508] on div "Created Title Cover Letter Connects Spent Charged Status [DATE] 11:27 UI/UX Des…" at bounding box center [726, 323] width 557 height 369
click at [876, 481] on link "2" at bounding box center [875, 483] width 15 height 15
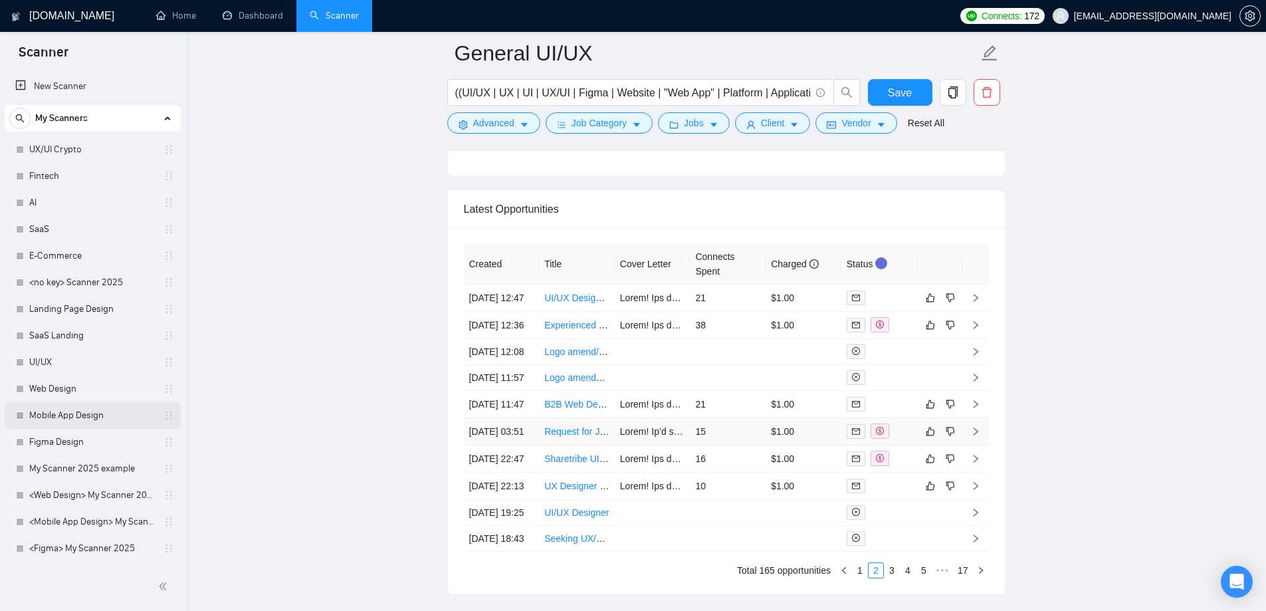
scroll to position [3123, 0]
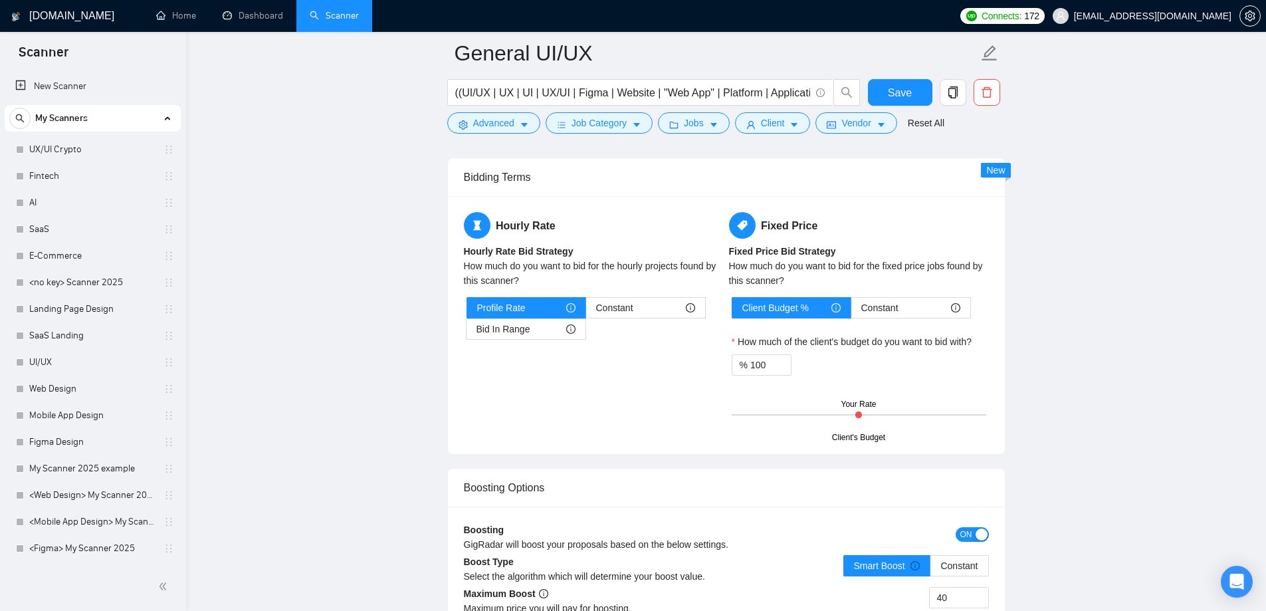
scroll to position [2060, 0]
